Goal: Use online tool/utility: Utilize a website feature to perform a specific function

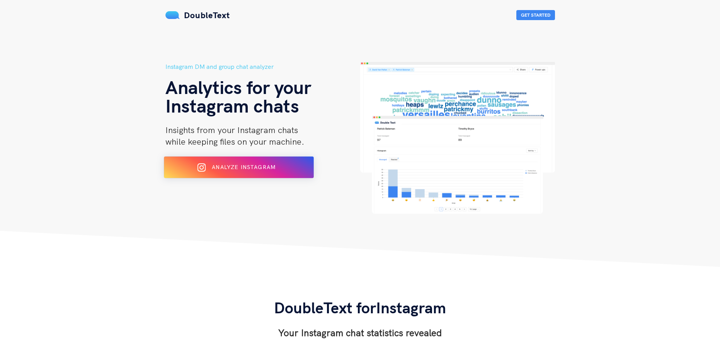
click at [249, 177] on button "Analyze Instagram" at bounding box center [239, 167] width 150 height 22
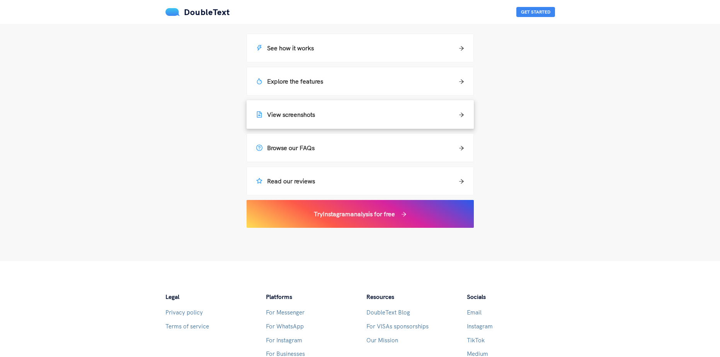
scroll to position [464, 0]
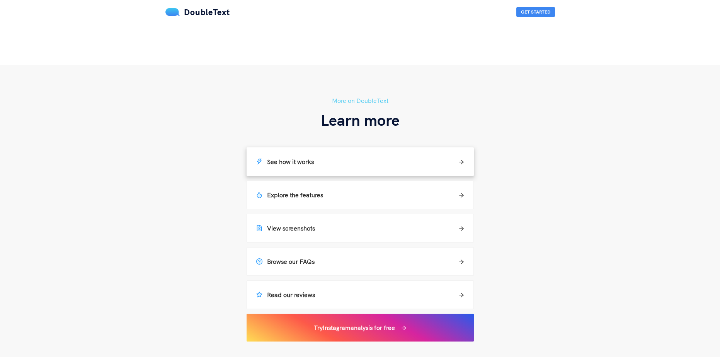
click at [310, 164] on h5 "See how it works" at bounding box center [285, 161] width 58 height 9
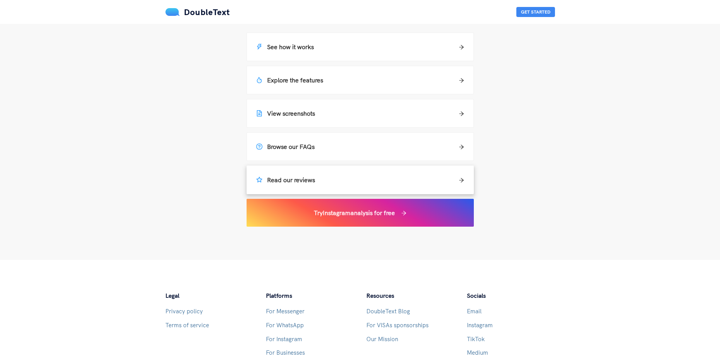
scroll to position [579, 0]
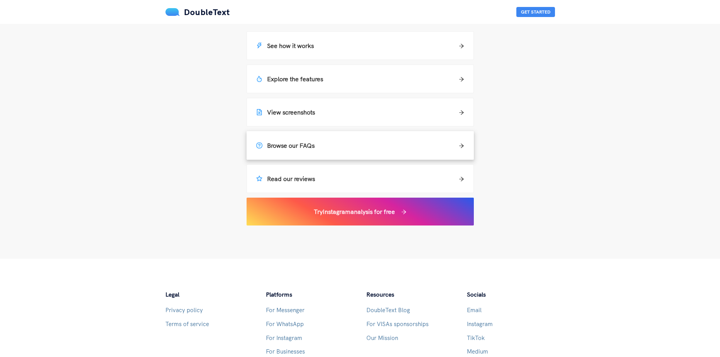
click at [304, 142] on h5 "Browse our FAQs" at bounding box center [285, 145] width 58 height 9
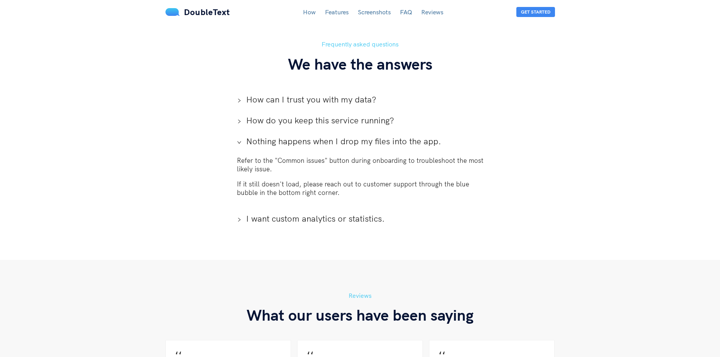
click at [533, 166] on div "Frequently asked questions We have the answers How can I trust you with my data…" at bounding box center [360, 133] width 402 height 189
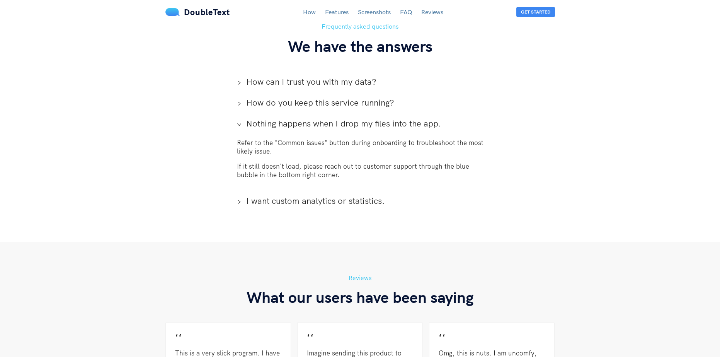
scroll to position [1747, 0]
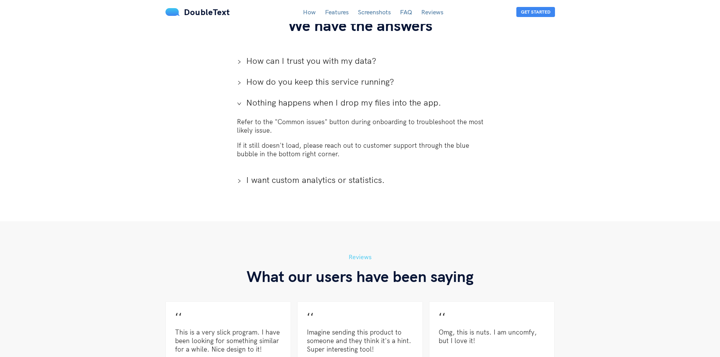
click at [382, 97] on span "Nothing happens when I drop my files into the app." at bounding box center [364, 103] width 237 height 12
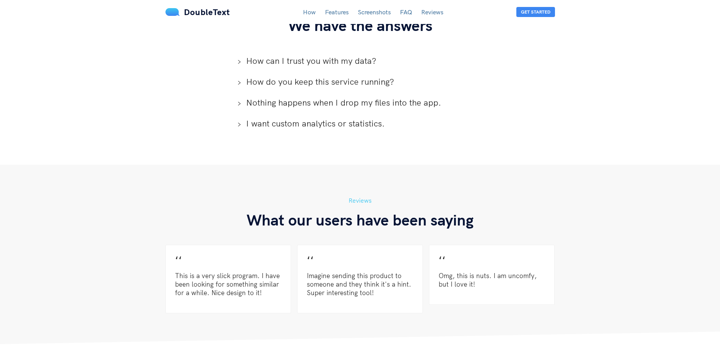
click at [342, 55] on span "How can I trust you with my data?" at bounding box center [364, 61] width 237 height 12
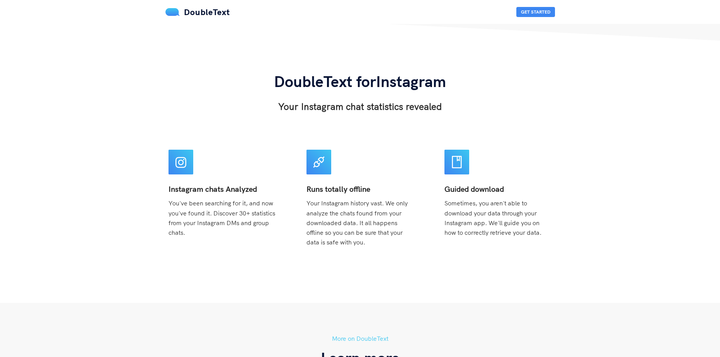
scroll to position [77, 0]
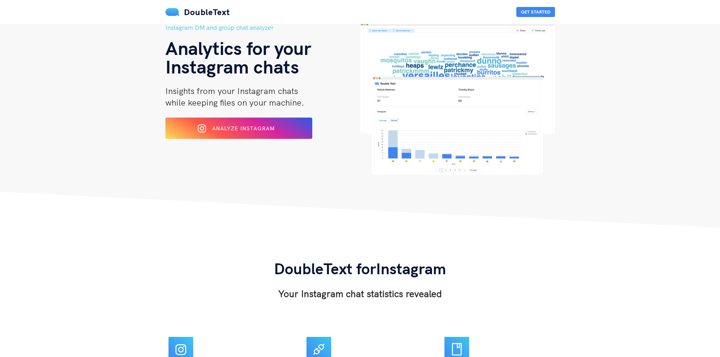
click at [260, 96] on h2 "Insights from your Instagram chats while keeping files on your machine." at bounding box center [262, 96] width 195 height 23
click at [264, 118] on div "Instagram DM and group chat analyzer Analytics for your Instagram chats Insight…" at bounding box center [262, 99] width 195 height 152
click at [268, 131] on span "Analyze Instagram" at bounding box center [244, 128] width 64 height 7
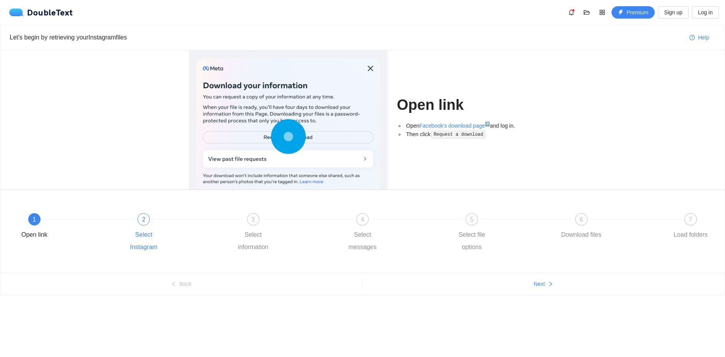
click at [153, 234] on div "Select Instagram" at bounding box center [143, 240] width 45 height 25
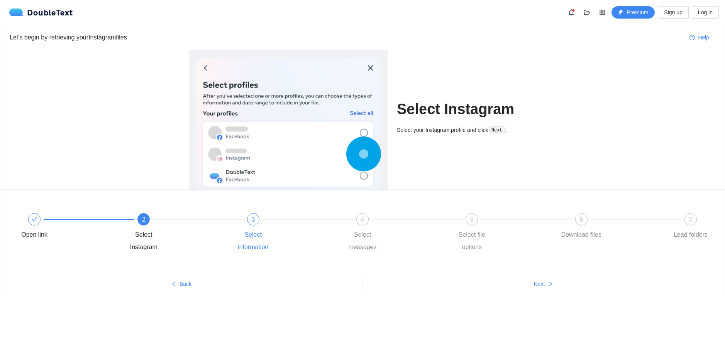
click at [264, 238] on div "Select information" at bounding box center [253, 240] width 45 height 25
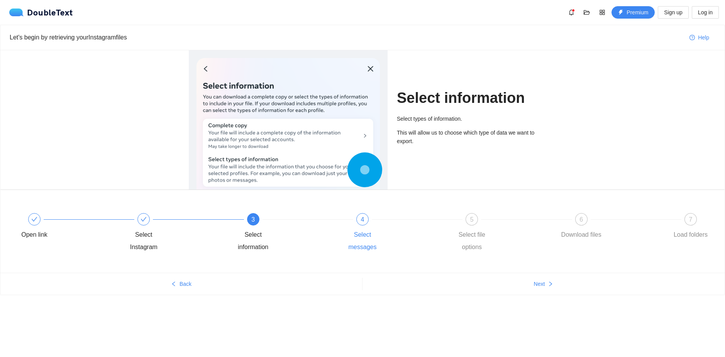
click at [367, 233] on div "Select messages" at bounding box center [362, 240] width 45 height 25
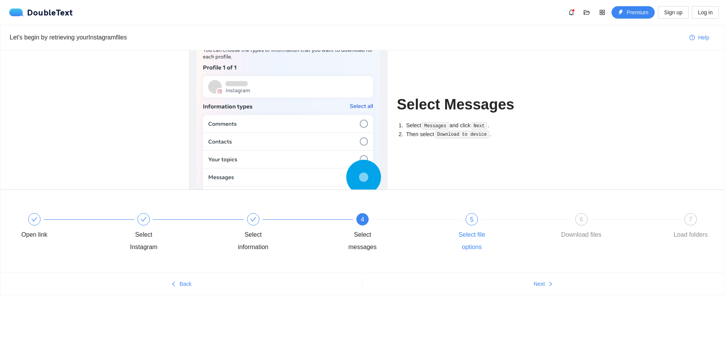
click at [471, 242] on div "Select file options" at bounding box center [472, 240] width 45 height 25
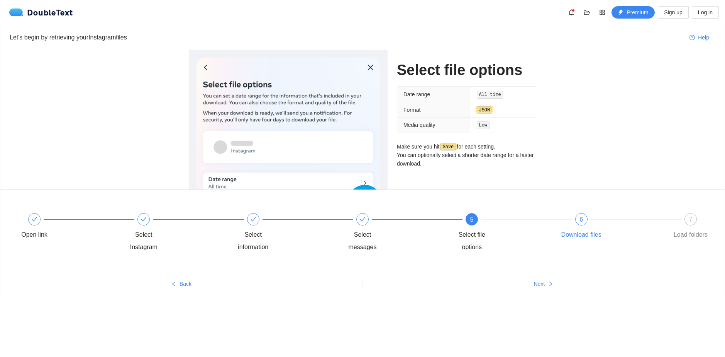
click at [608, 234] on div "6 Download files" at bounding box center [613, 227] width 109 height 28
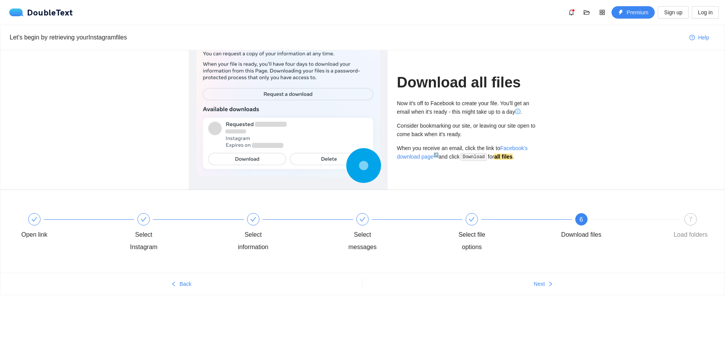
click at [725, 229] on div "Let's begin by retrieving your Instagram files Help Download all files Now it's…" at bounding box center [362, 160] width 725 height 270
click at [703, 229] on div "Load folders" at bounding box center [691, 234] width 34 height 12
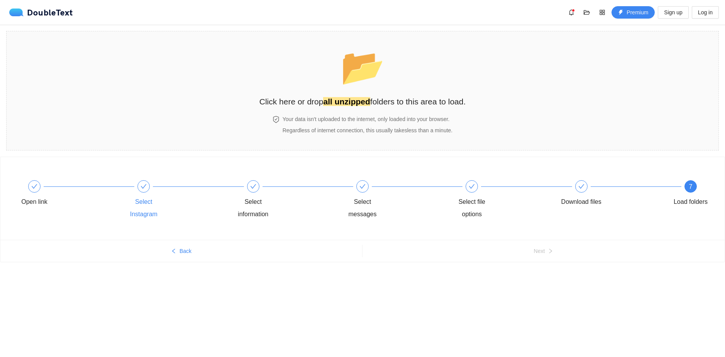
click at [157, 199] on div "Select Instagram" at bounding box center [143, 207] width 45 height 25
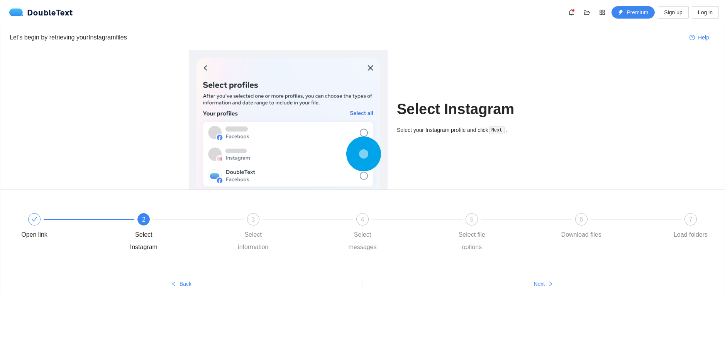
click at [36, 212] on div "Open link 2 Select Instagram 3 Select information 4 Select messages 5 Select fi…" at bounding box center [362, 233] width 701 height 56
click at [35, 221] on icon "check" at bounding box center [34, 219] width 6 height 6
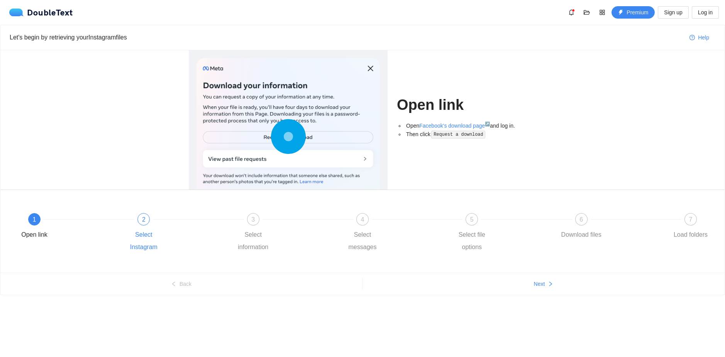
click at [139, 221] on div "2" at bounding box center [144, 219] width 12 height 12
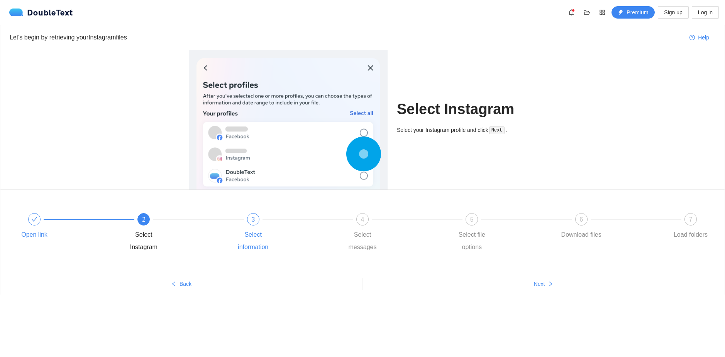
click at [269, 235] on div "Select information" at bounding box center [253, 240] width 45 height 25
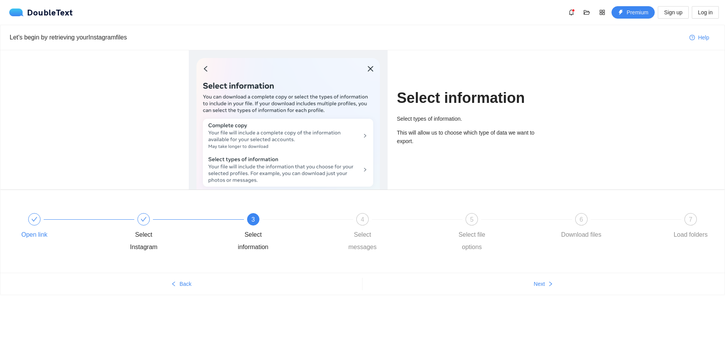
click at [334, 233] on div "3 Select information" at bounding box center [285, 233] width 109 height 40
click at [359, 231] on div "Select messages" at bounding box center [362, 240] width 45 height 25
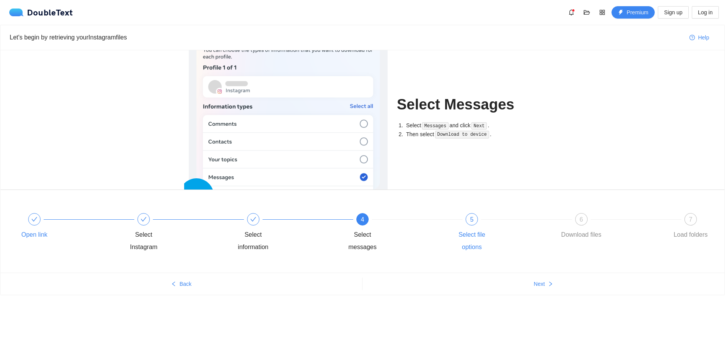
click at [472, 229] on div "Select file options" at bounding box center [472, 240] width 45 height 25
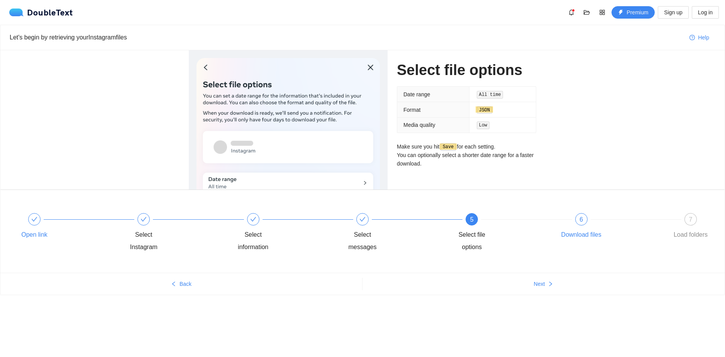
click at [581, 220] on span "6" at bounding box center [581, 219] width 3 height 7
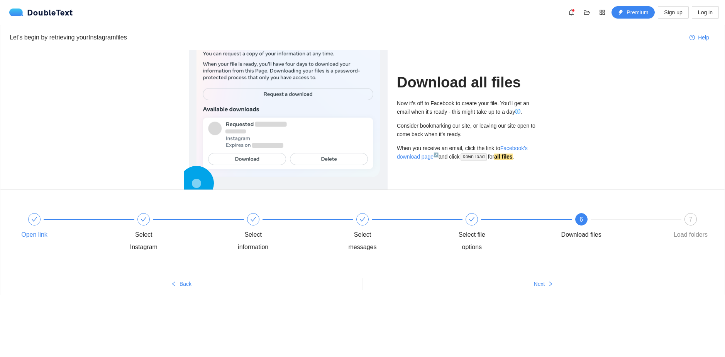
click at [523, 107] on div "Now it's off to Facebook to create your file. You'll get an email when it's rea…" at bounding box center [466, 107] width 139 height 17
click at [513, 113] on div "Now it's off to Facebook to create your file. You'll get an email when it's rea…" at bounding box center [466, 107] width 139 height 17
click at [523, 108] on div "Now it's off to Facebook to create your file. You'll get an email when it's rea…" at bounding box center [466, 107] width 139 height 17
click at [520, 110] on icon "info-circle" at bounding box center [518, 111] width 5 height 5
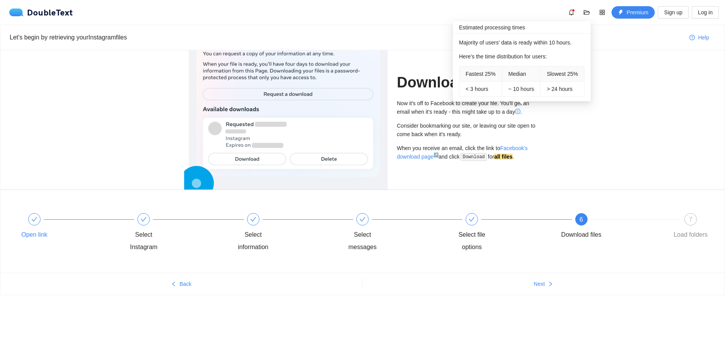
click at [520, 111] on icon "info-circle" at bounding box center [518, 111] width 5 height 5
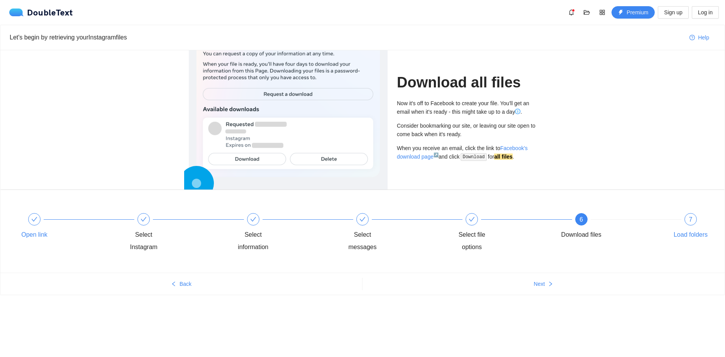
click at [684, 222] on div "7 Load folders" at bounding box center [691, 227] width 45 height 28
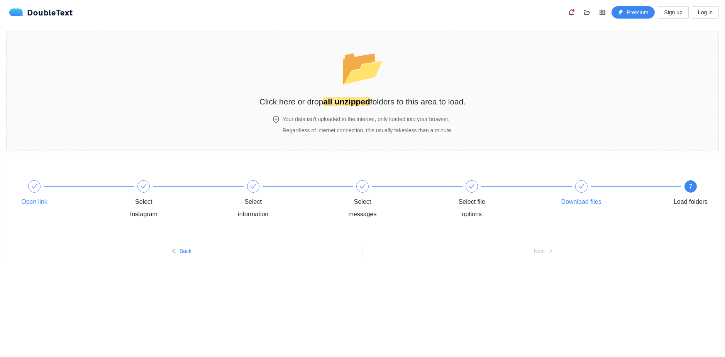
click at [579, 204] on div "Download files" at bounding box center [582, 201] width 40 height 12
